Goal: Task Accomplishment & Management: Use online tool/utility

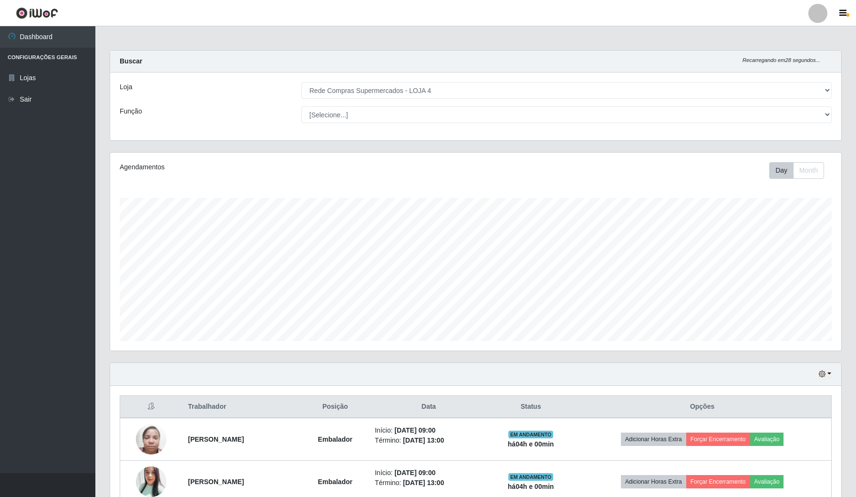
select select "159"
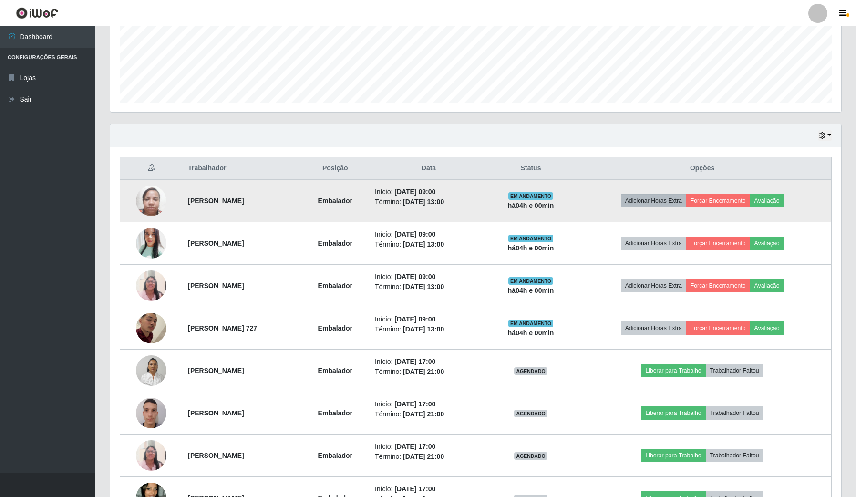
scroll to position [198, 730]
click at [732, 198] on button "Forçar Encerramento" at bounding box center [718, 200] width 64 height 13
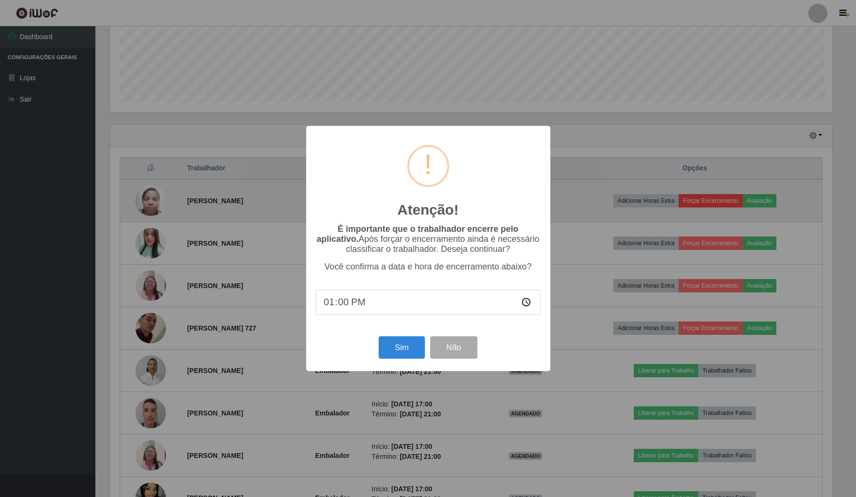
scroll to position [198, 724]
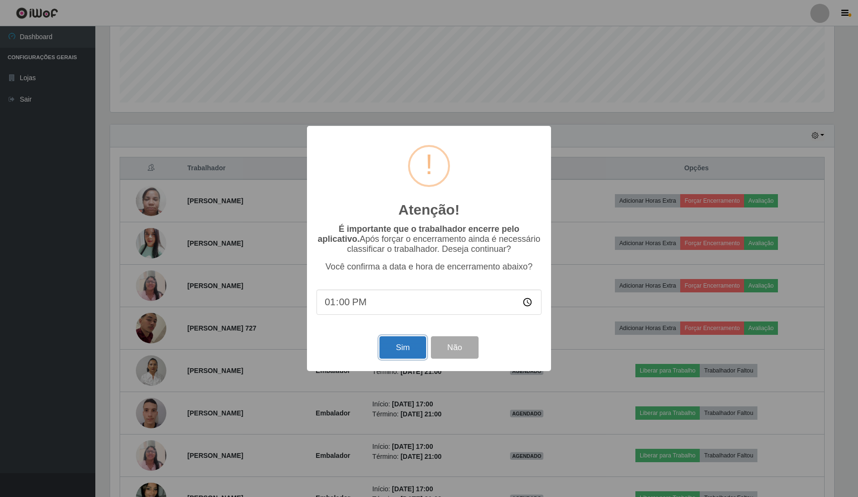
click at [392, 344] on button "Sim" at bounding box center [402, 347] width 46 height 22
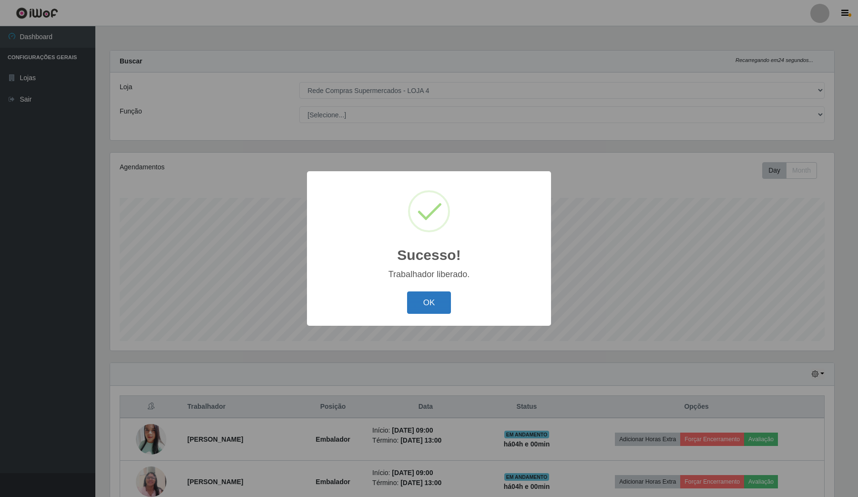
click at [422, 303] on button "OK" at bounding box center [429, 302] width 44 height 22
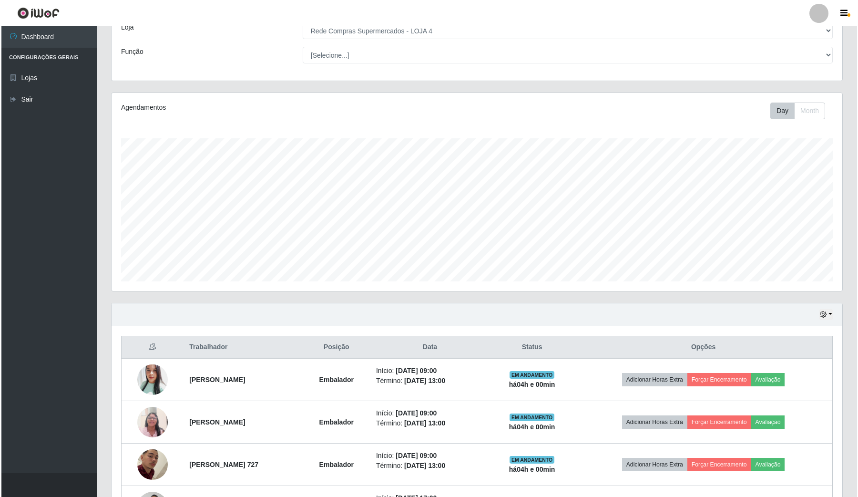
scroll to position [119, 0]
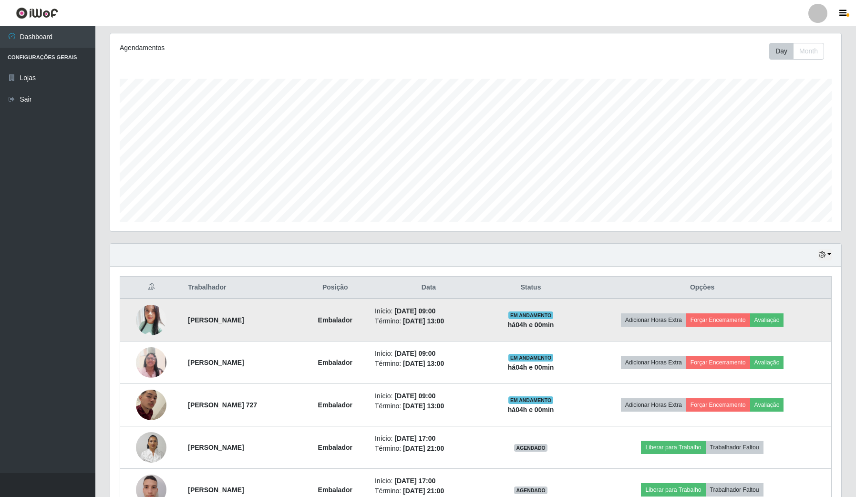
click at [735, 311] on td "Adicionar Horas Extra Forçar Encerramento Avaliação" at bounding box center [702, 319] width 258 height 43
click at [728, 320] on button "Forçar Encerramento" at bounding box center [718, 319] width 64 height 13
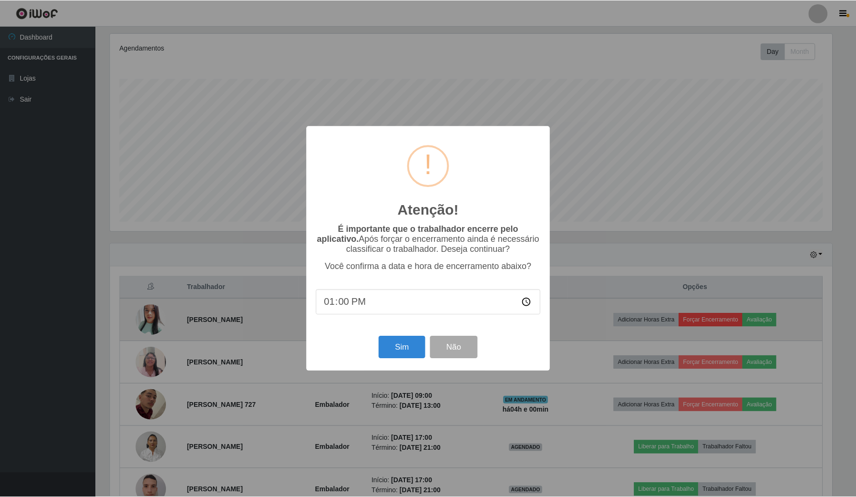
scroll to position [198, 724]
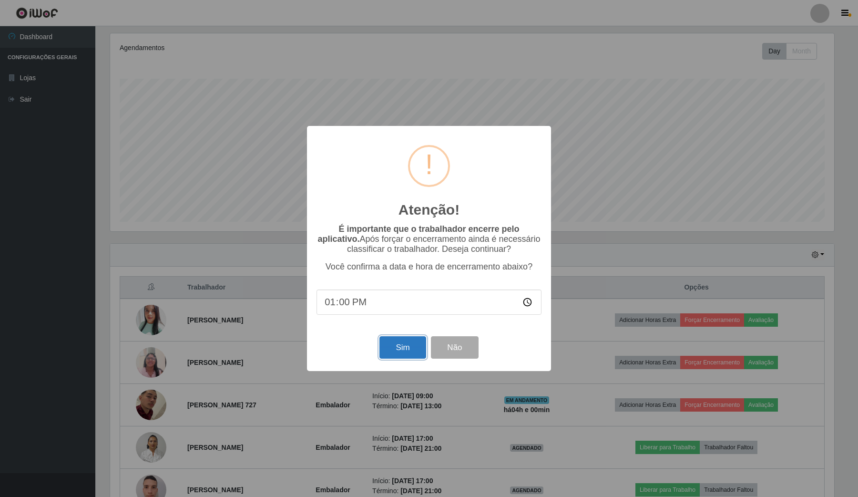
click at [397, 342] on button "Sim" at bounding box center [402, 347] width 46 height 22
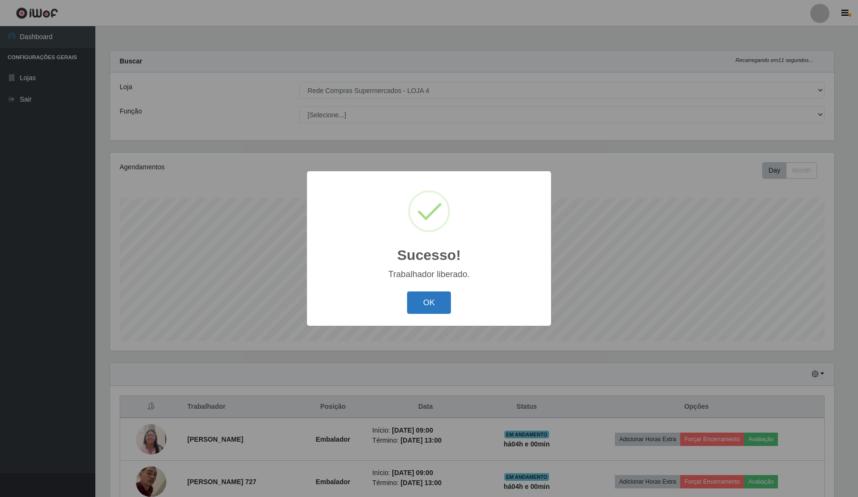
click at [430, 305] on button "OK" at bounding box center [429, 302] width 44 height 22
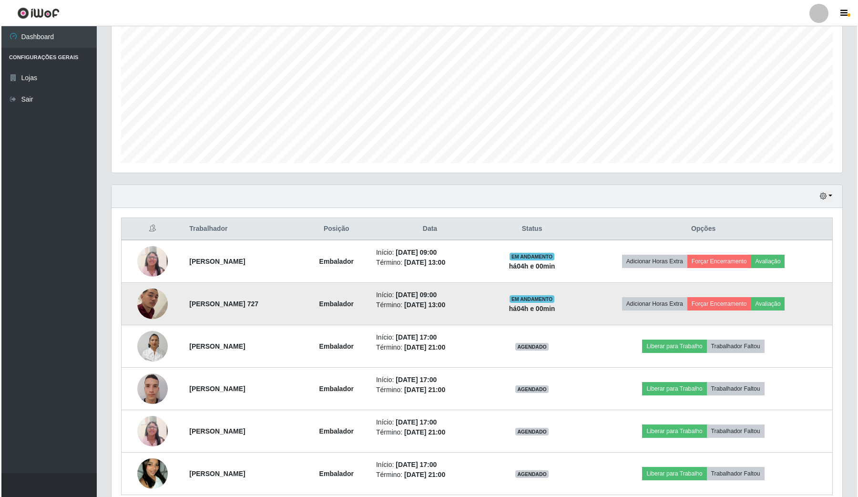
scroll to position [179, 0]
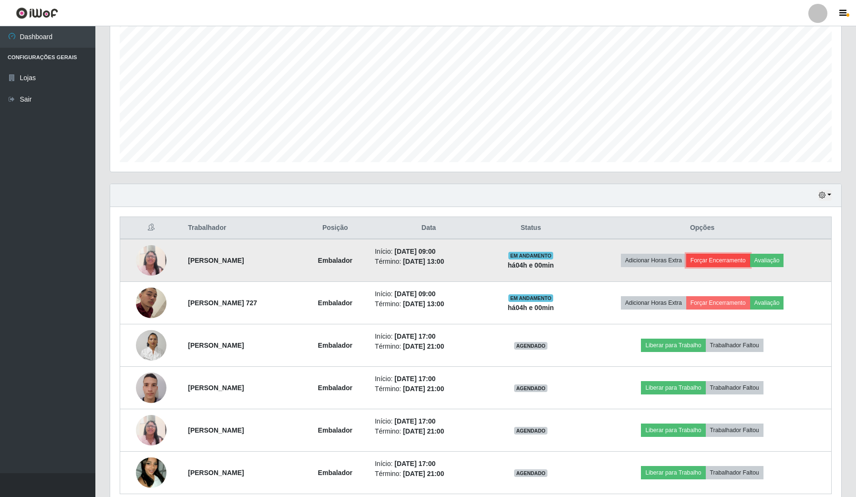
click at [737, 260] on button "Forçar Encerramento" at bounding box center [718, 260] width 64 height 13
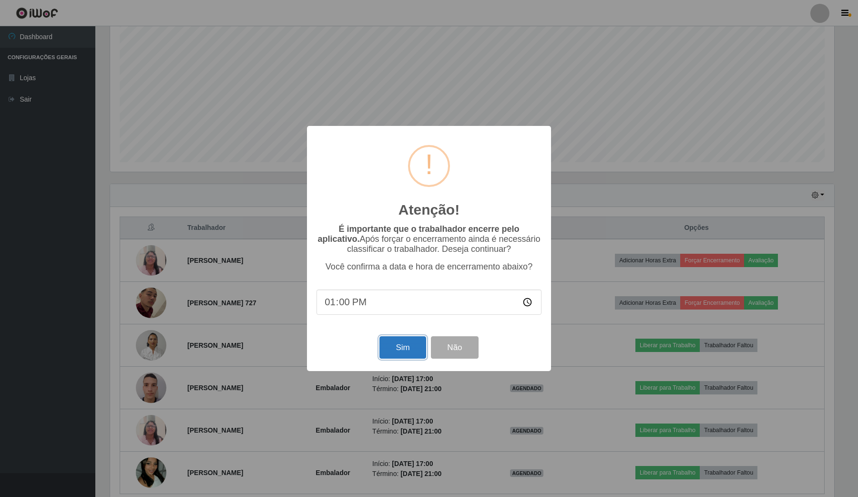
click at [401, 349] on button "Sim" at bounding box center [402, 347] width 46 height 22
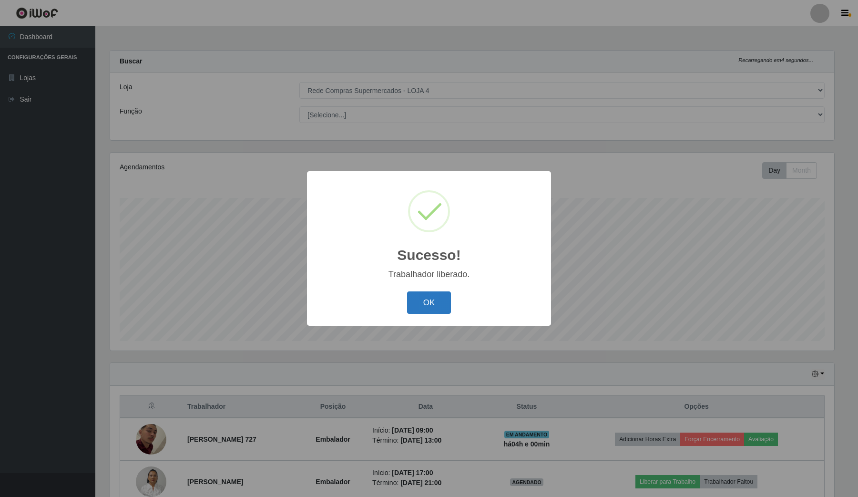
drag, startPoint x: 440, startPoint y: 301, endPoint x: 428, endPoint y: 296, distance: 13.0
click at [439, 301] on button "OK" at bounding box center [429, 302] width 44 height 22
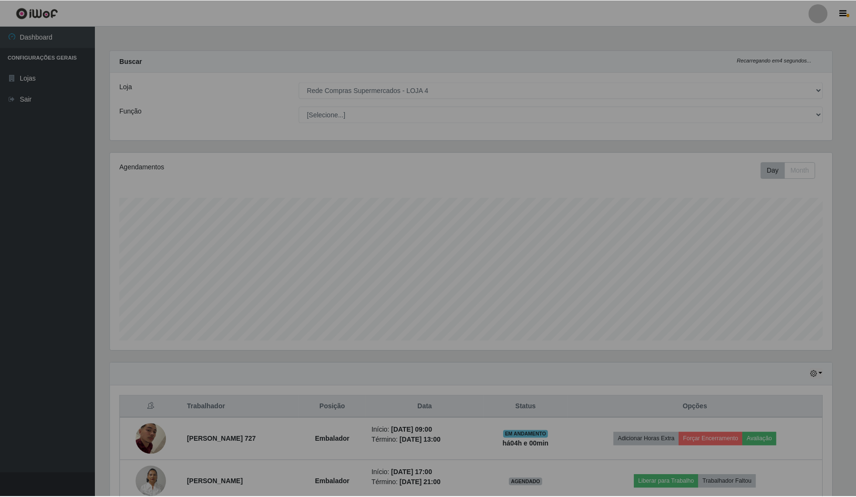
scroll to position [0, 0]
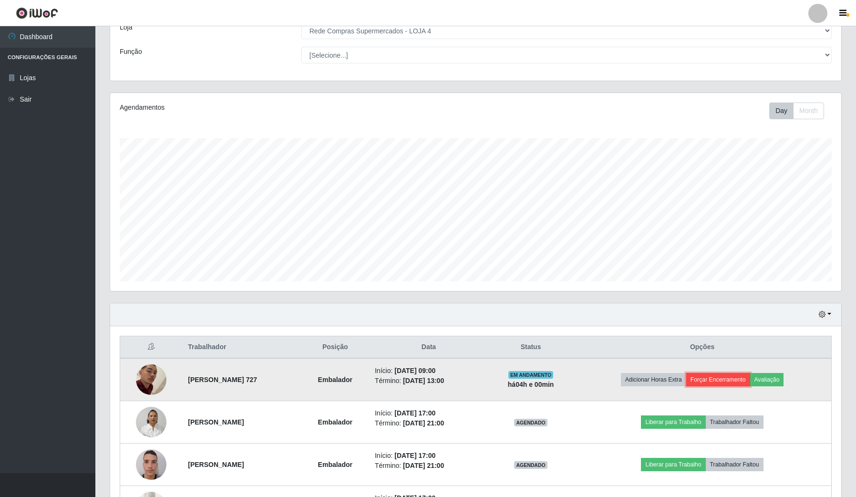
click at [737, 380] on button "Forçar Encerramento" at bounding box center [718, 379] width 64 height 13
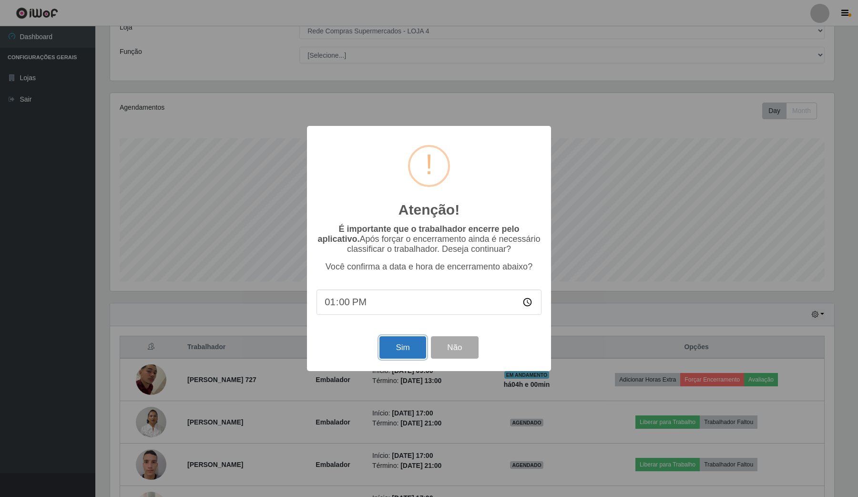
click at [409, 353] on button "Sim" at bounding box center [402, 347] width 46 height 22
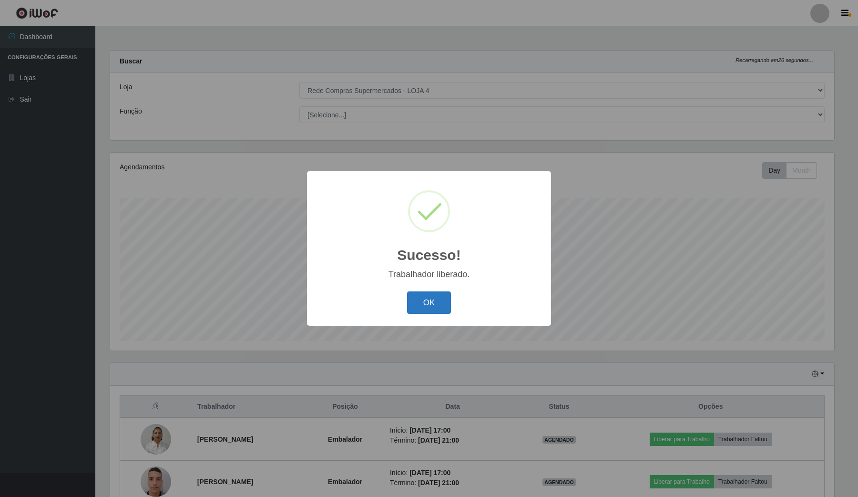
click at [428, 294] on button "OK" at bounding box center [429, 302] width 44 height 22
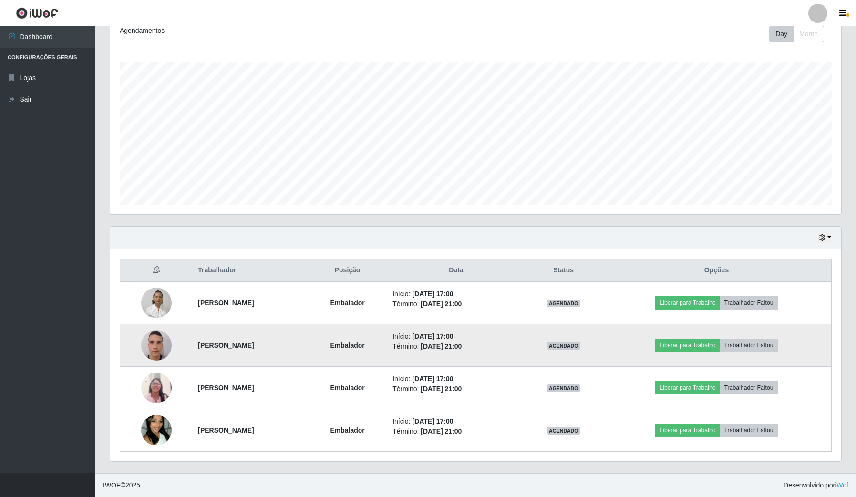
click at [164, 346] on img at bounding box center [156, 345] width 31 height 41
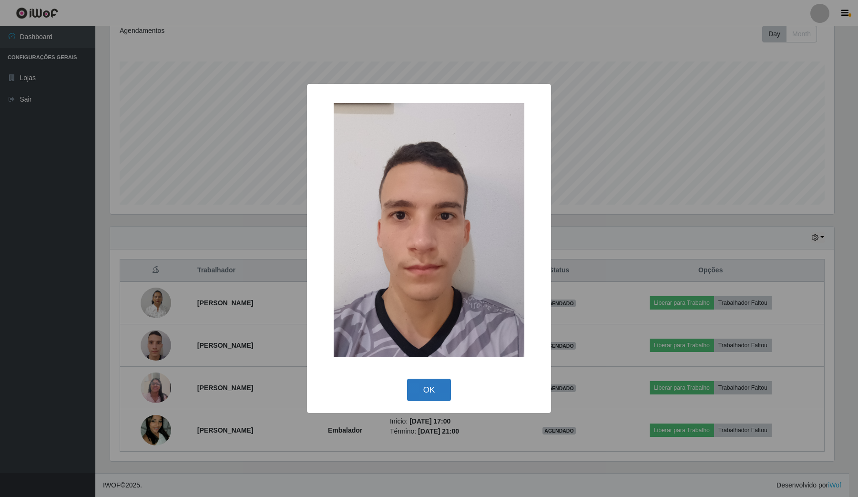
click at [437, 380] on button "OK" at bounding box center [429, 390] width 44 height 22
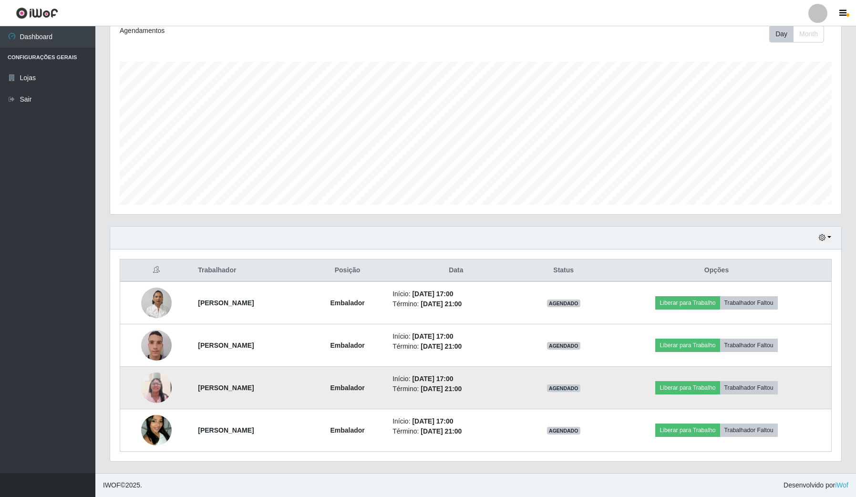
click at [148, 389] on img at bounding box center [156, 387] width 31 height 41
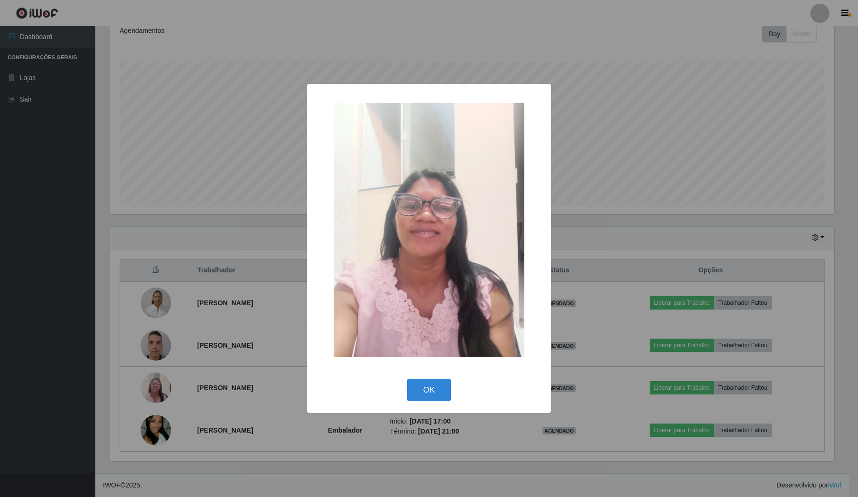
drag, startPoint x: 156, startPoint y: 384, endPoint x: 161, endPoint y: 377, distance: 8.3
click at [158, 381] on div "× OK Cancel" at bounding box center [429, 248] width 858 height 497
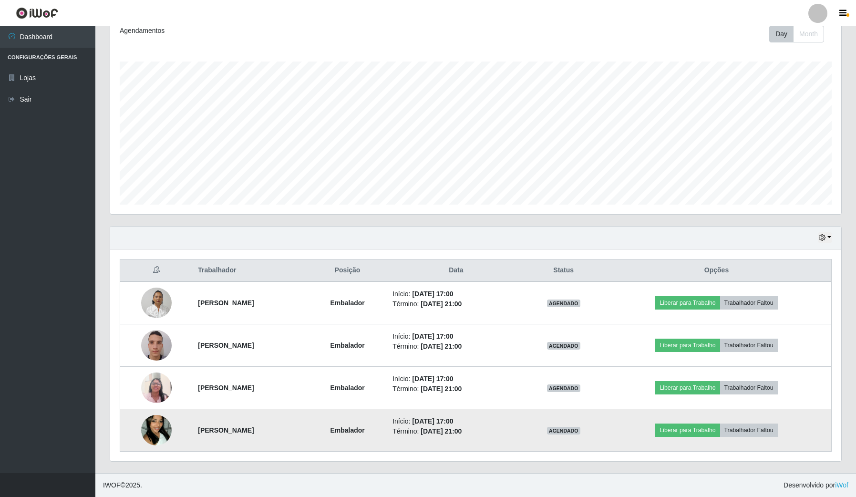
click at [143, 423] on img at bounding box center [156, 430] width 31 height 54
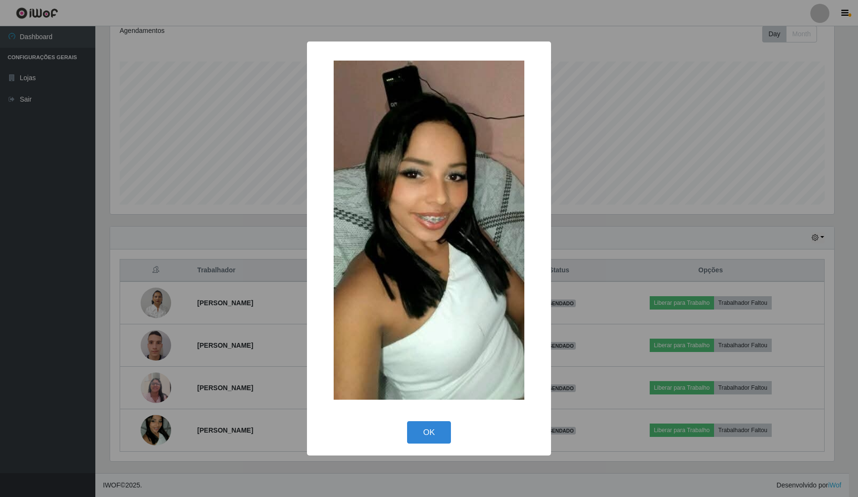
click at [193, 386] on div "× OK Cancel" at bounding box center [429, 248] width 858 height 497
